Goal: Consume media (video, audio): Consume media (video, audio)

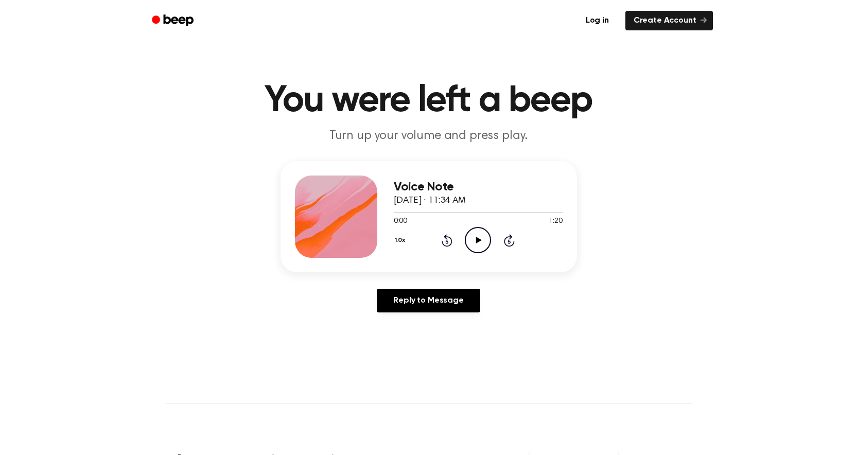
click at [477, 240] on icon at bounding box center [479, 240] width 6 height 7
click at [478, 239] on icon "Pause Audio" at bounding box center [478, 240] width 26 height 26
click at [476, 246] on icon "Play Audio" at bounding box center [478, 240] width 26 height 26
